Goal: Information Seeking & Learning: Learn about a topic

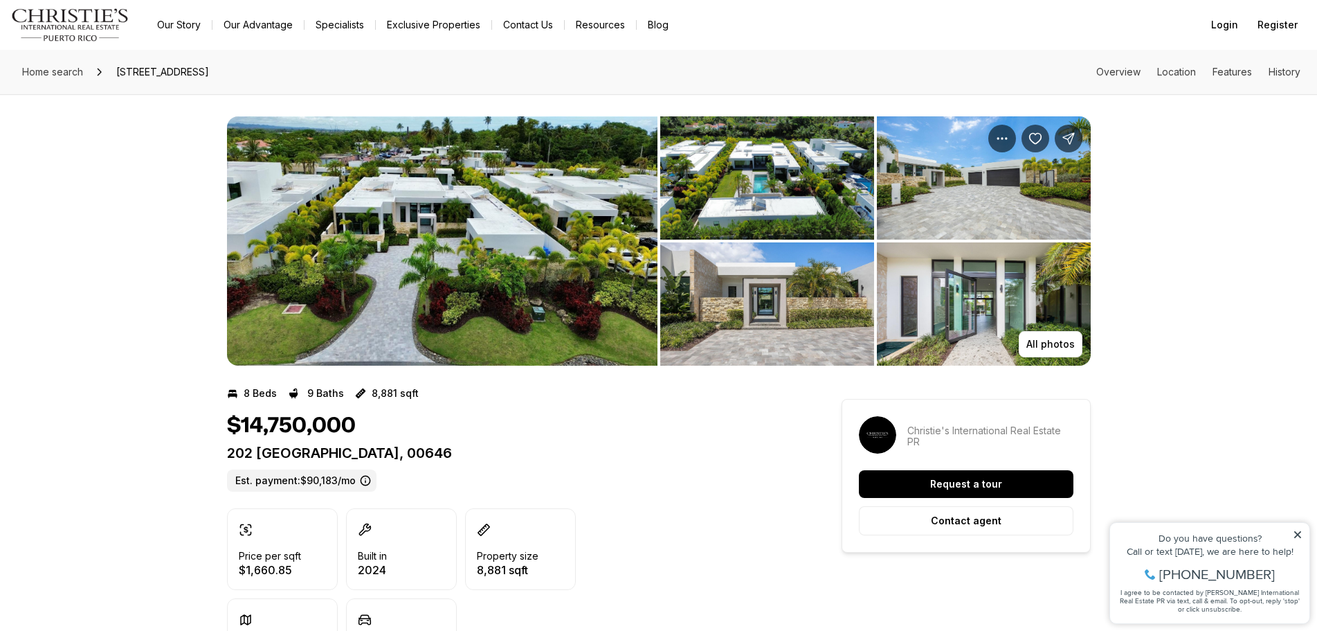
click at [494, 246] on img "View image gallery" at bounding box center [442, 240] width 431 height 249
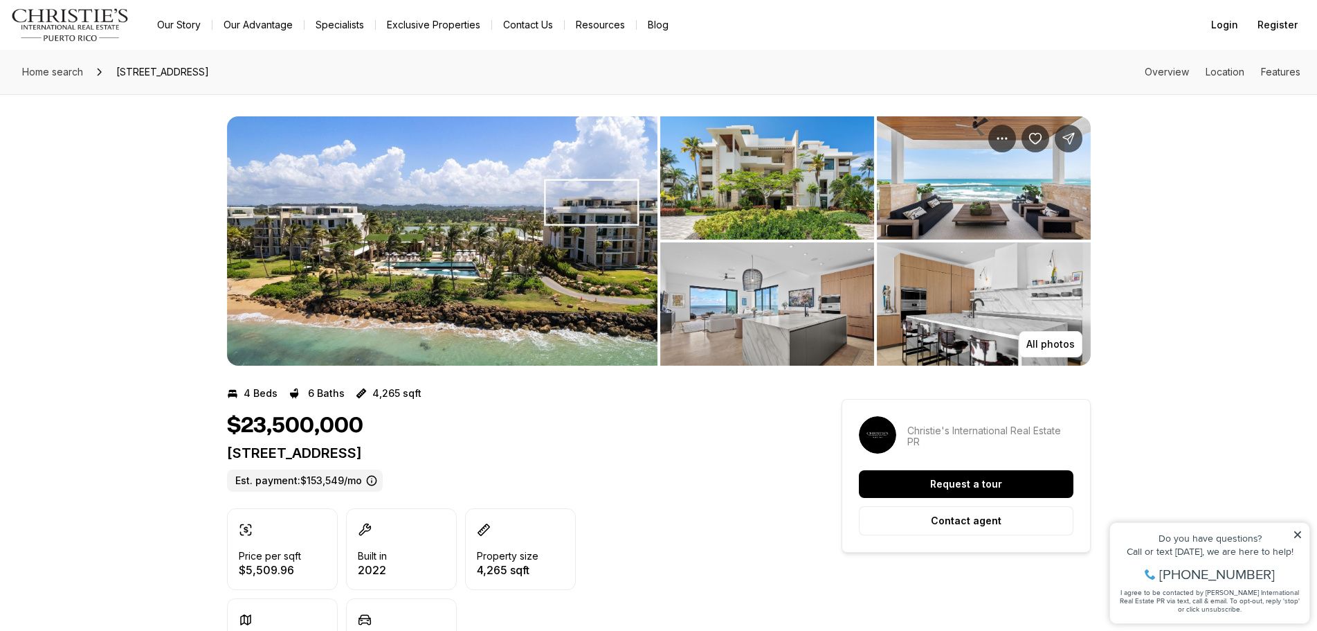
click at [395, 231] on img "View image gallery" at bounding box center [442, 240] width 431 height 249
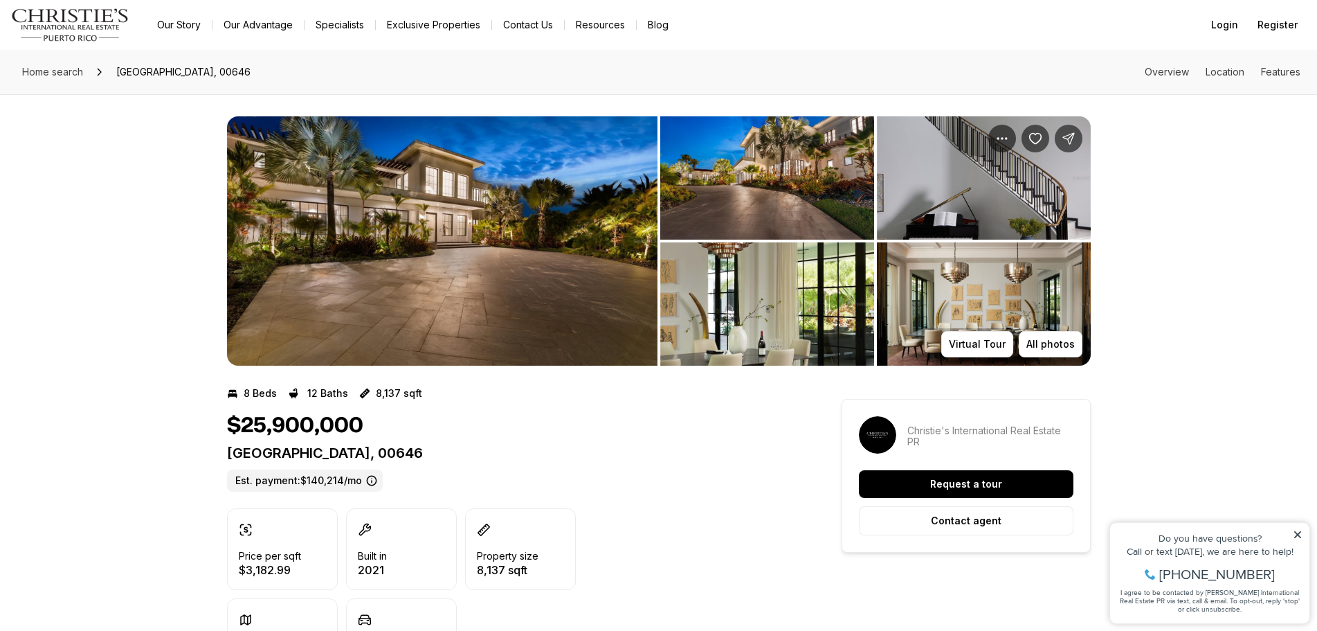
click at [516, 265] on img "View image gallery" at bounding box center [442, 240] width 431 height 249
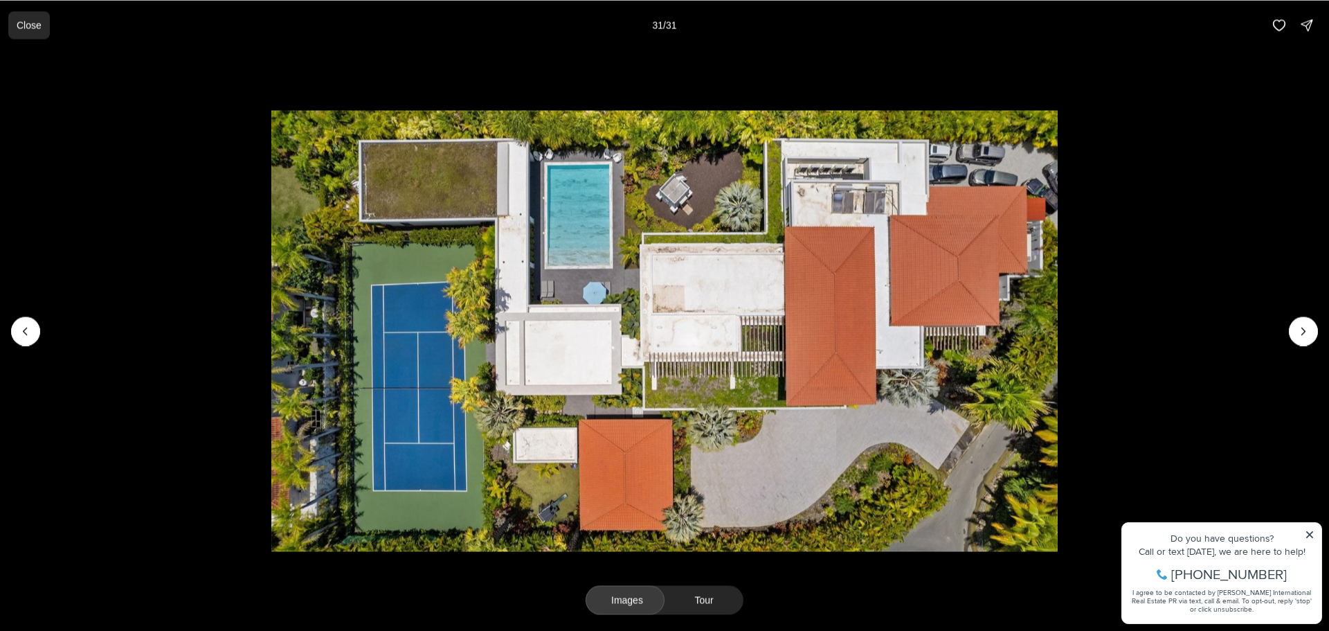
click at [27, 23] on p "Close" at bounding box center [29, 24] width 25 height 11
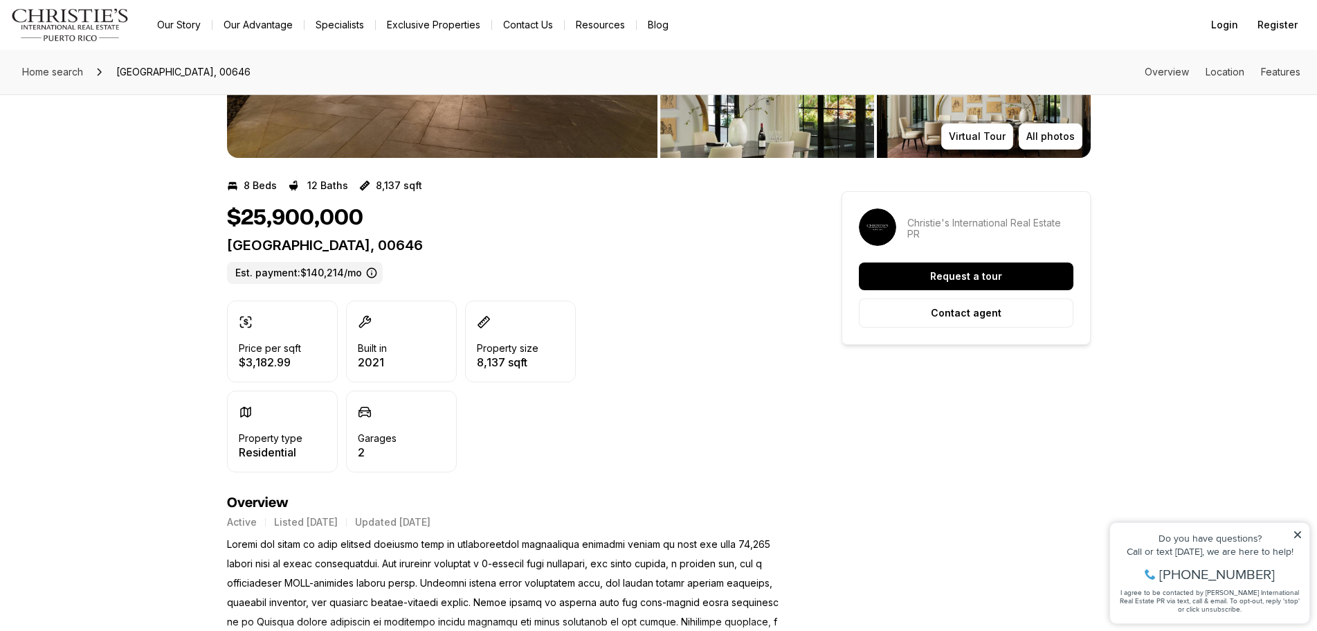
scroll to position [485, 0]
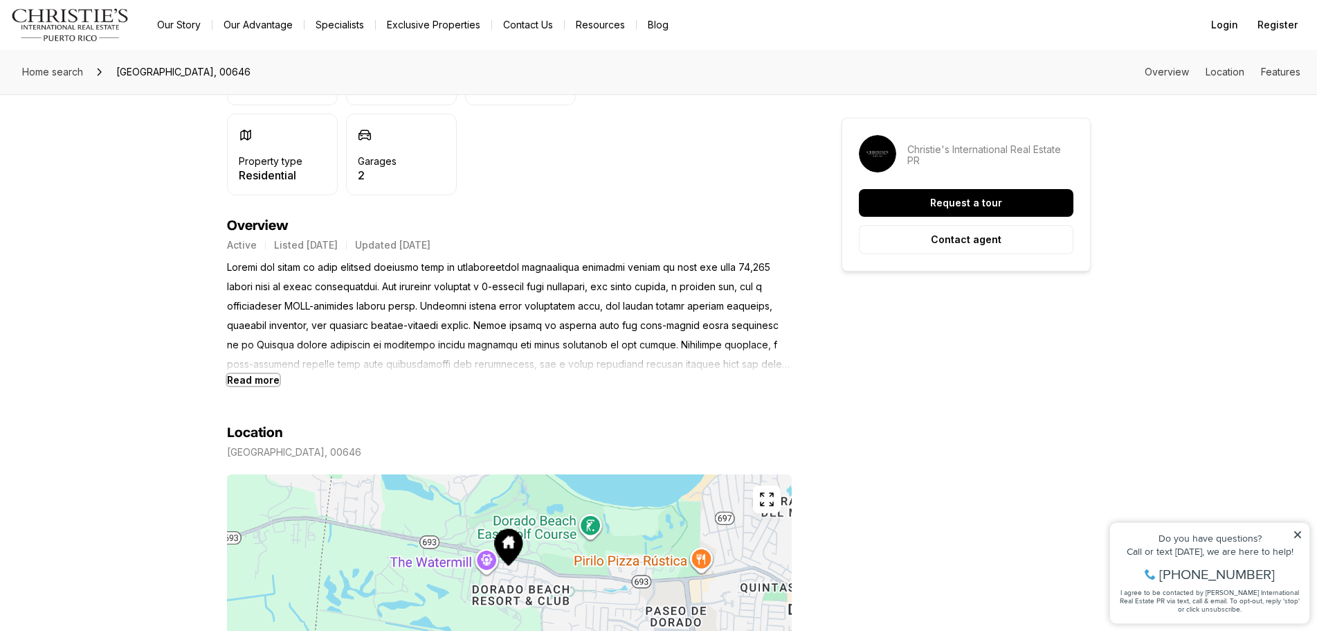
click at [261, 377] on b "Read more" at bounding box center [253, 380] width 53 height 12
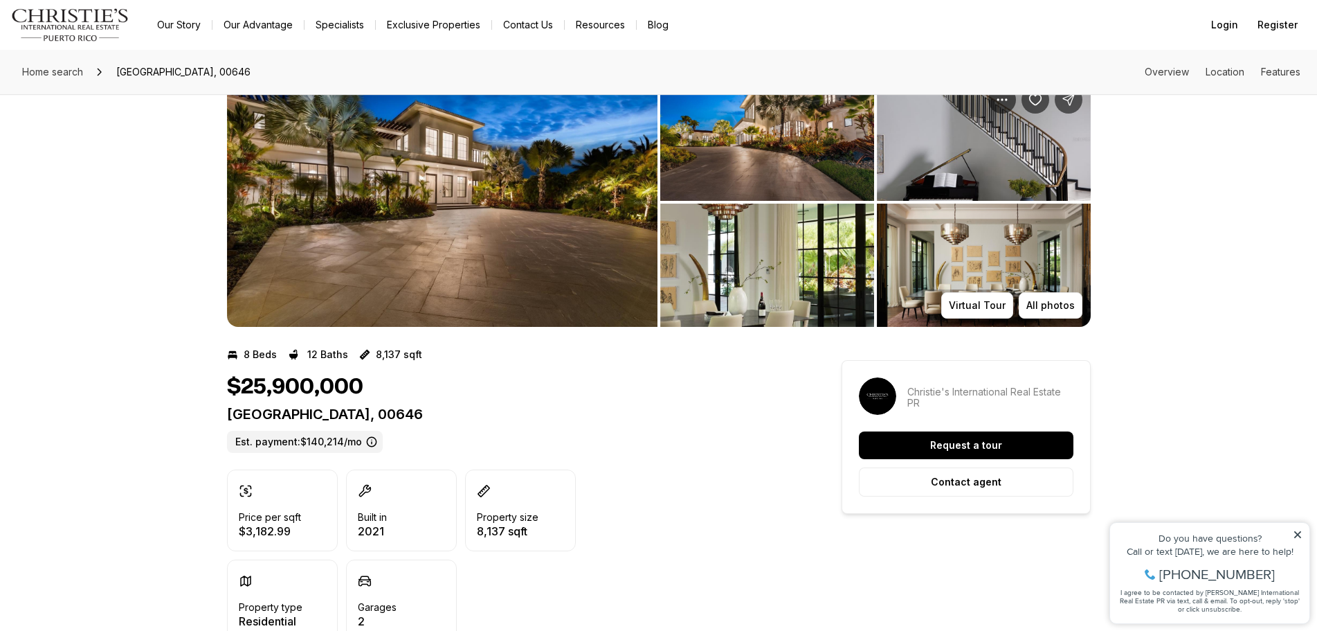
scroll to position [0, 0]
